Goal: Task Accomplishment & Management: Complete application form

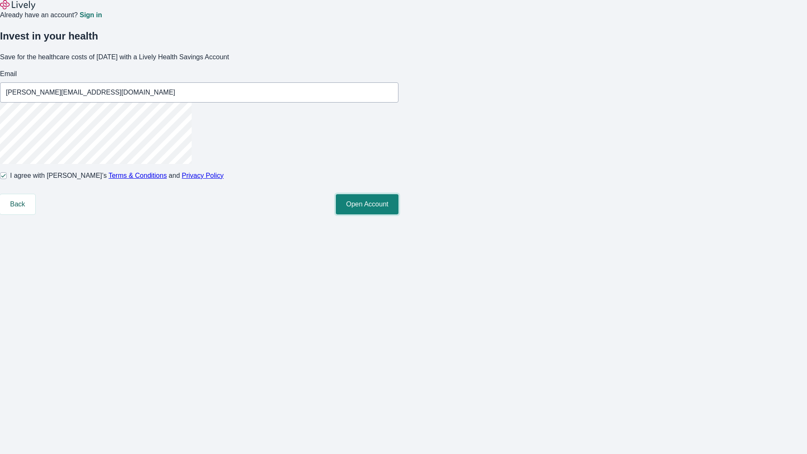
click at [398, 214] on button "Open Account" at bounding box center [367, 204] width 63 height 20
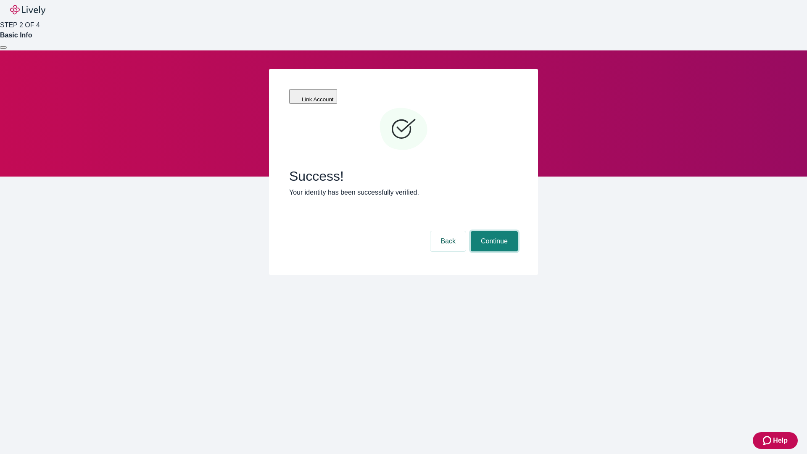
click at [493, 231] on button "Continue" at bounding box center [494, 241] width 47 height 20
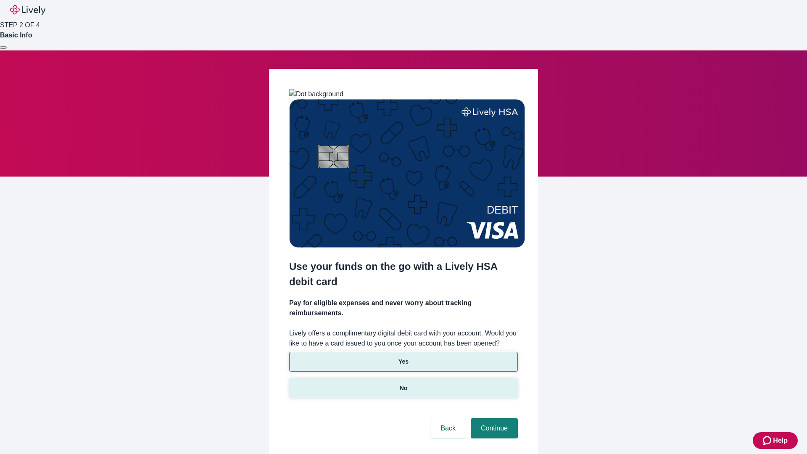
click at [403, 384] on p "No" at bounding box center [404, 388] width 8 height 9
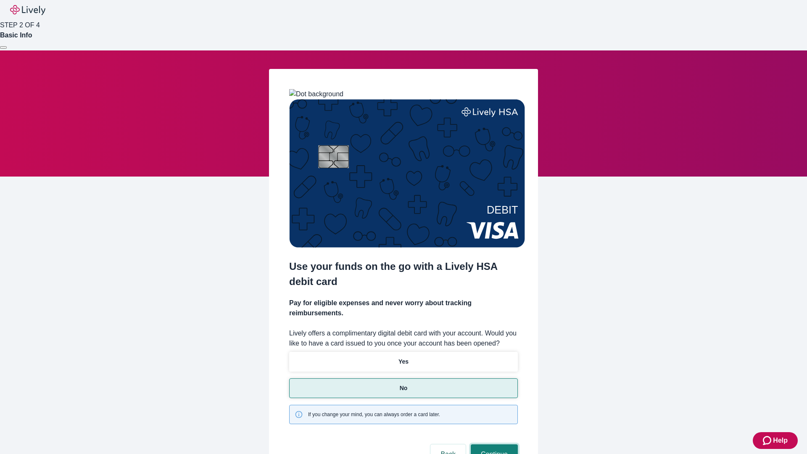
click at [493, 444] on button "Continue" at bounding box center [494, 454] width 47 height 20
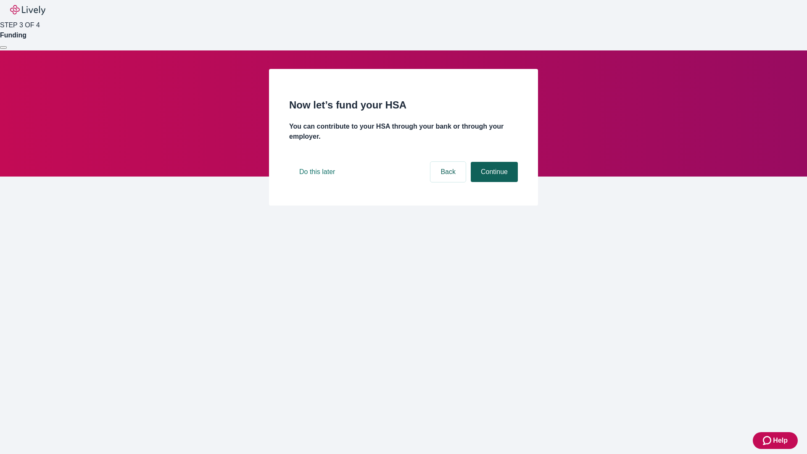
click at [493, 182] on button "Continue" at bounding box center [494, 172] width 47 height 20
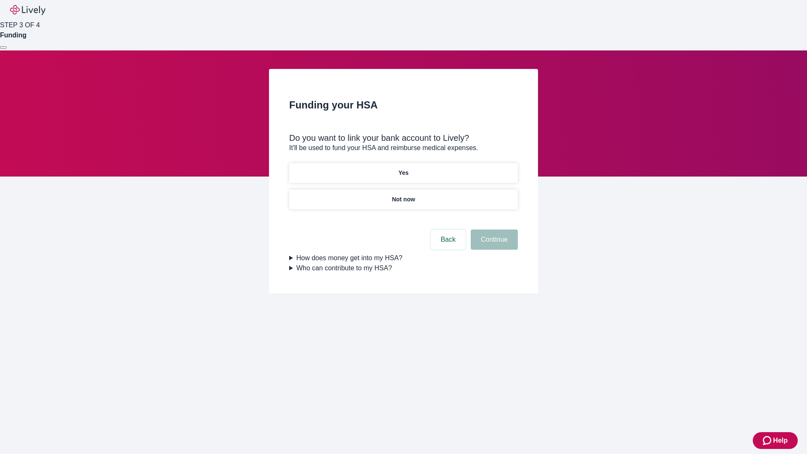
click at [403, 168] on p "Yes" at bounding box center [403, 172] width 10 height 9
click at [493, 229] on button "Continue" at bounding box center [494, 239] width 47 height 20
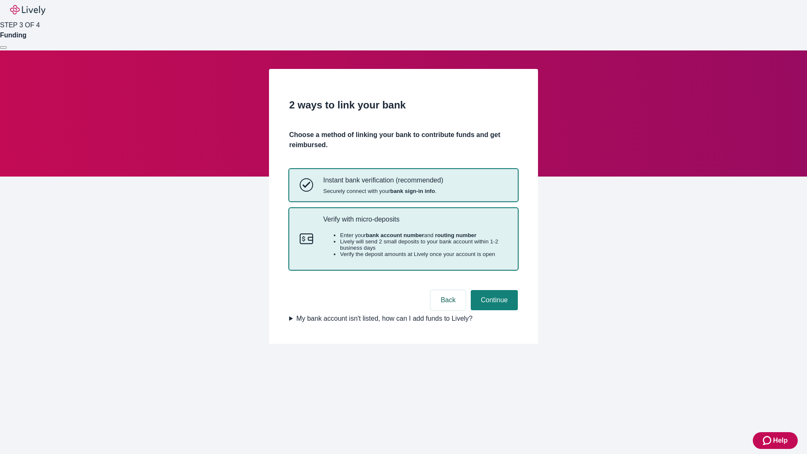
click at [415, 223] on p "Verify with micro-deposits" at bounding box center [415, 219] width 184 height 8
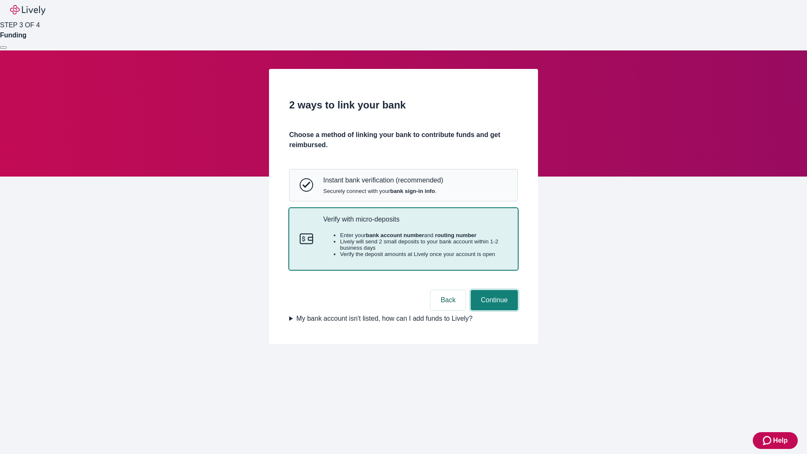
click at [493, 310] on button "Continue" at bounding box center [494, 300] width 47 height 20
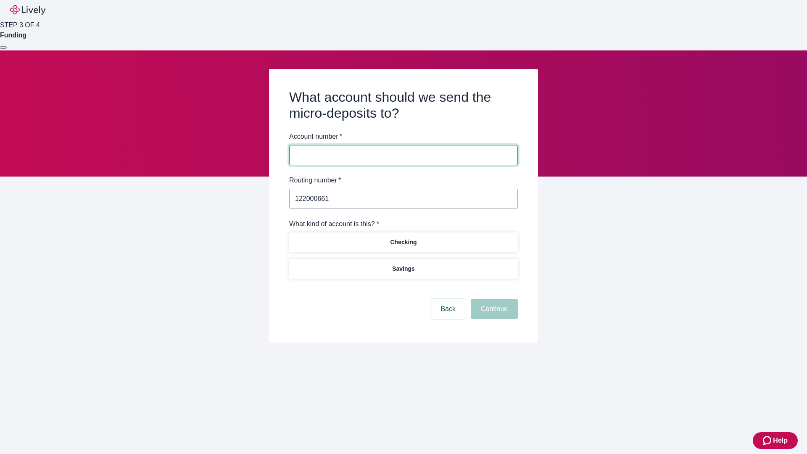
type input "122000661"
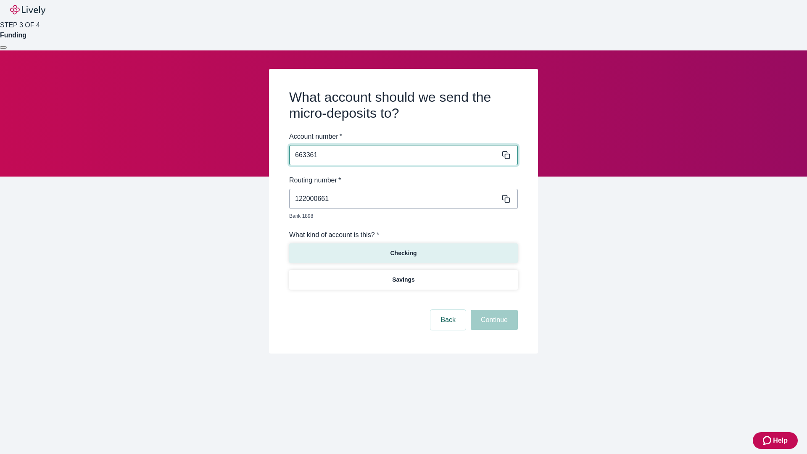
type input "663361"
click at [403, 249] on p "Checking" at bounding box center [403, 253] width 26 height 9
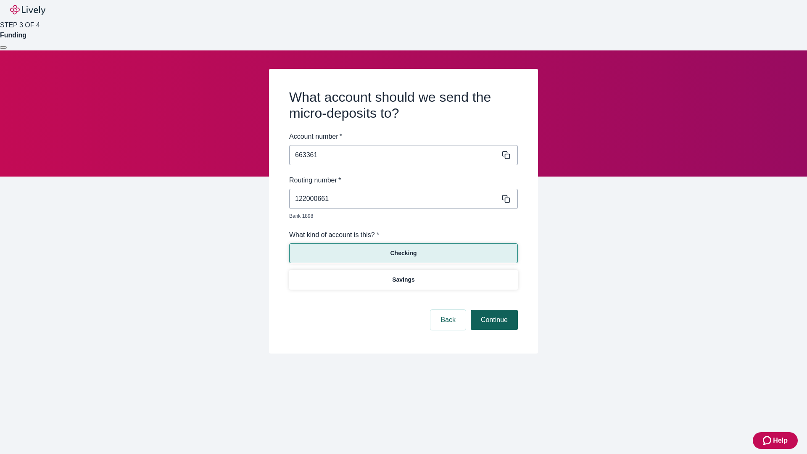
click at [493, 310] on button "Continue" at bounding box center [494, 320] width 47 height 20
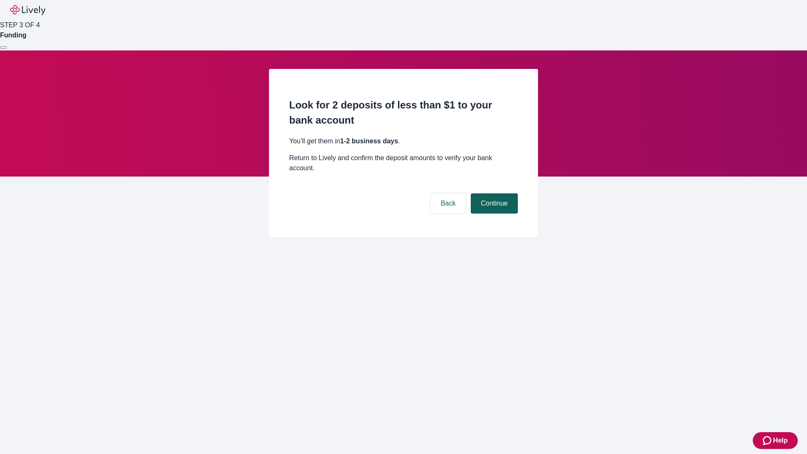
click at [493, 193] on button "Continue" at bounding box center [494, 203] width 47 height 20
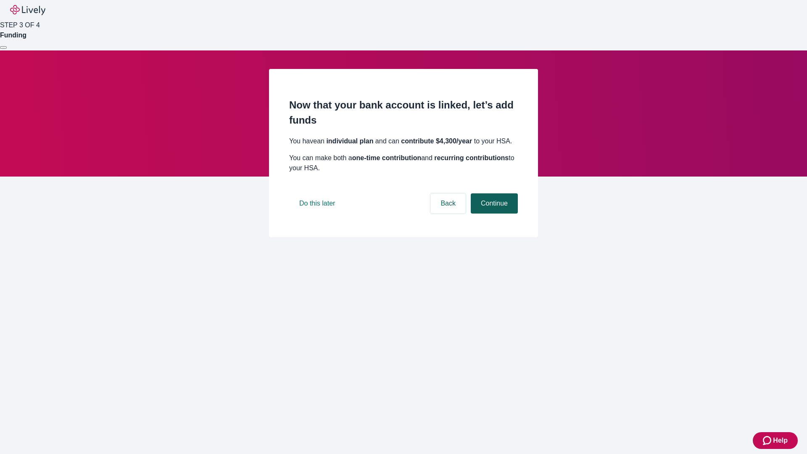
click at [493, 213] on button "Continue" at bounding box center [494, 203] width 47 height 20
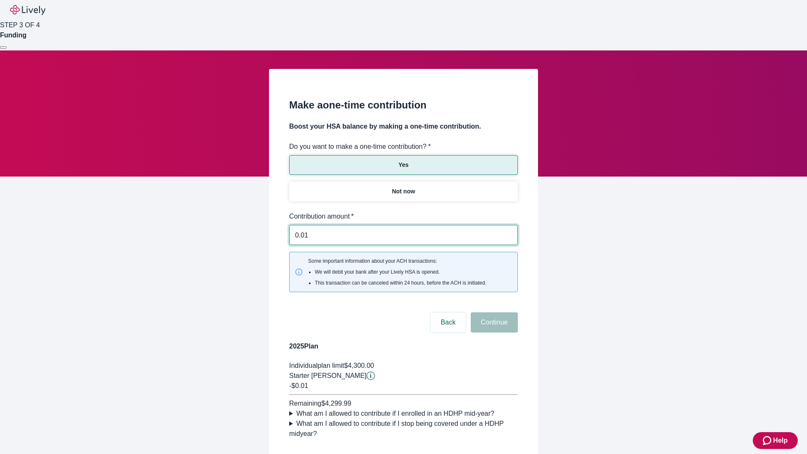
type input "0.01"
click at [493, 312] on button "Continue" at bounding box center [494, 322] width 47 height 20
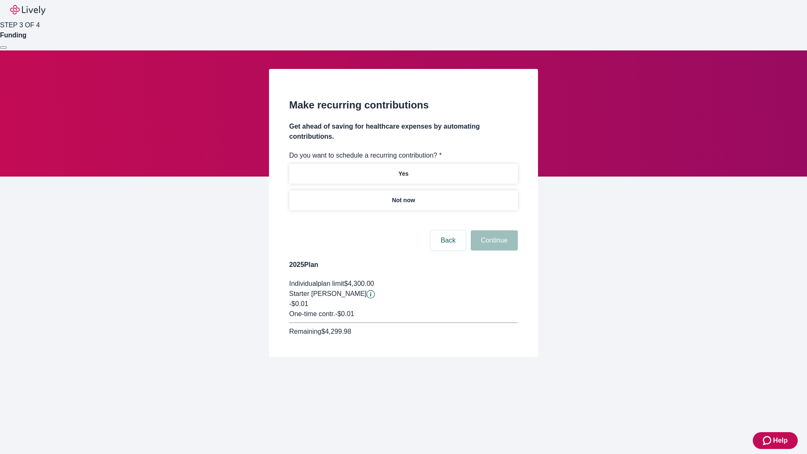
click at [403, 196] on p "Not now" at bounding box center [403, 200] width 23 height 9
click at [493, 230] on button "Continue" at bounding box center [494, 240] width 47 height 20
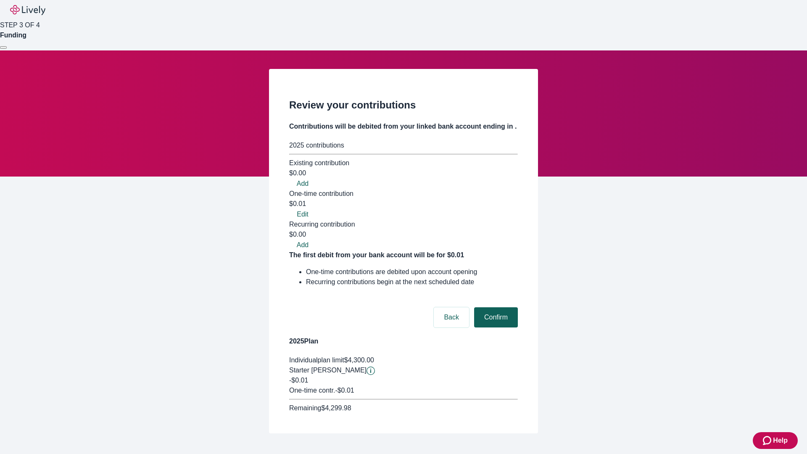
click at [495, 307] on button "Confirm" at bounding box center [496, 317] width 44 height 20
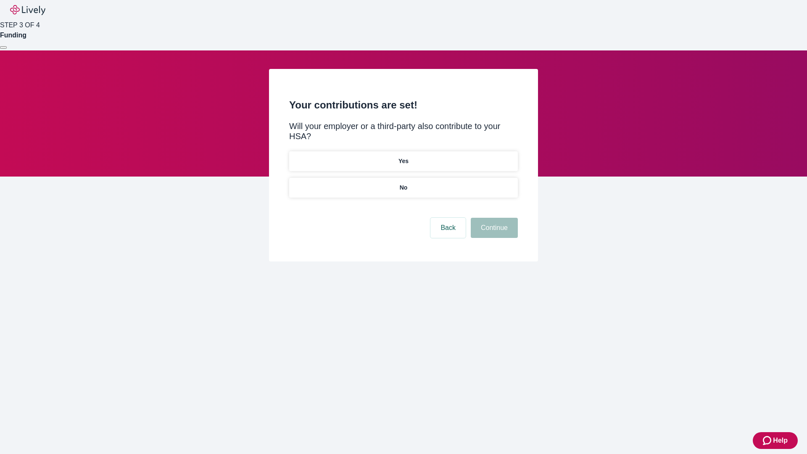
click at [403, 183] on p "No" at bounding box center [404, 187] width 8 height 9
click at [493, 218] on button "Continue" at bounding box center [494, 228] width 47 height 20
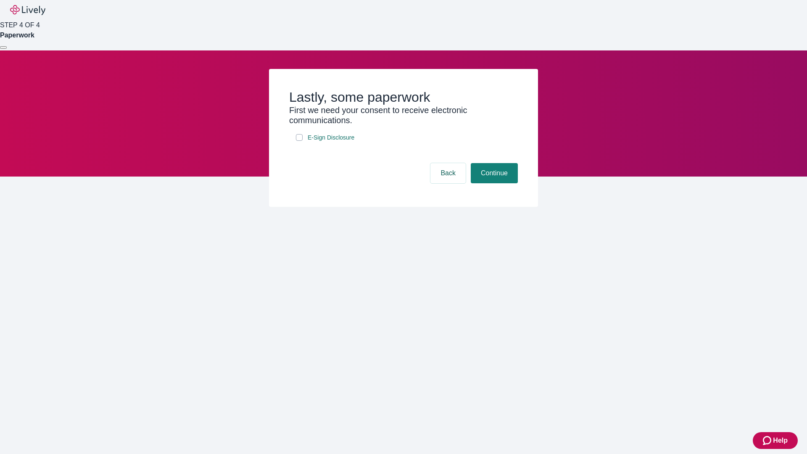
click at [299, 141] on input "E-Sign Disclosure" at bounding box center [299, 137] width 7 height 7
checkbox input "true"
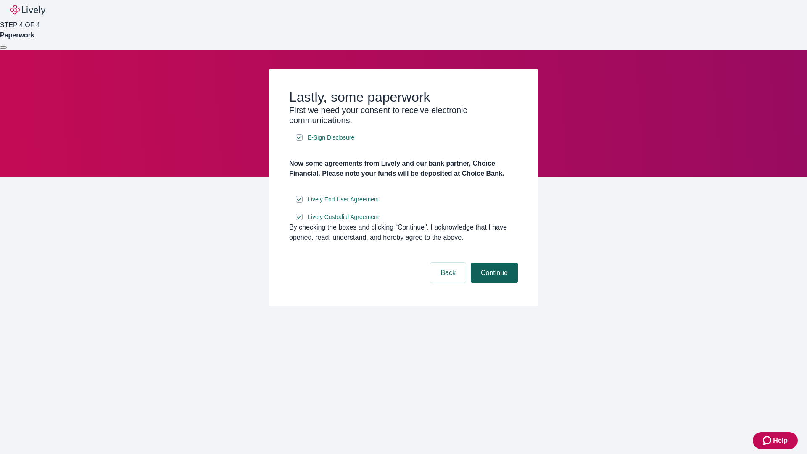
click at [493, 283] on button "Continue" at bounding box center [494, 273] width 47 height 20
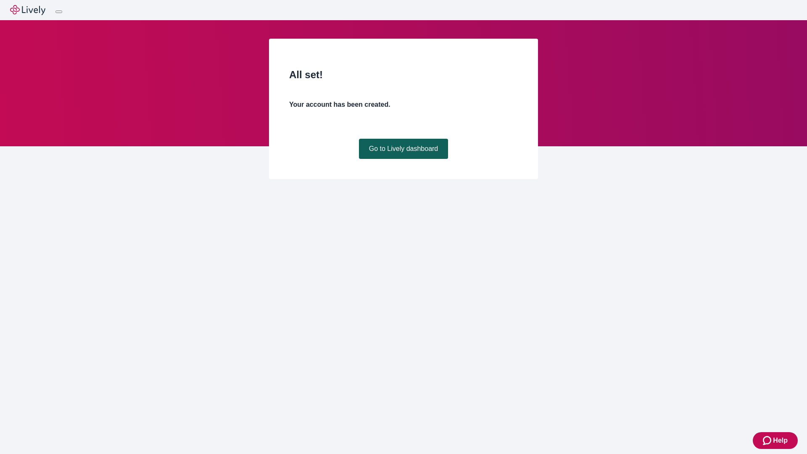
click at [403, 159] on link "Go to Lively dashboard" at bounding box center [403, 149] width 89 height 20
